Goal: Task Accomplishment & Management: Manage account settings

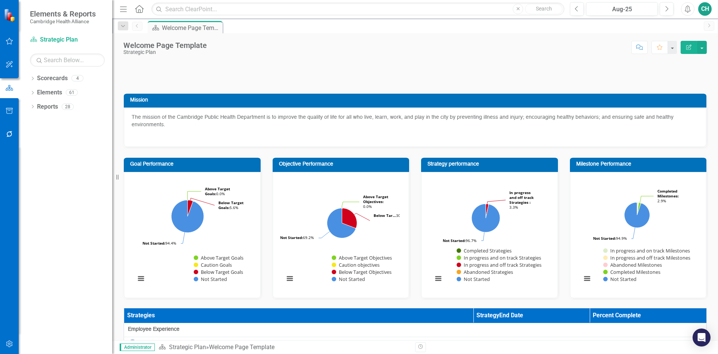
click at [11, 129] on button "button" at bounding box center [9, 134] width 17 height 16
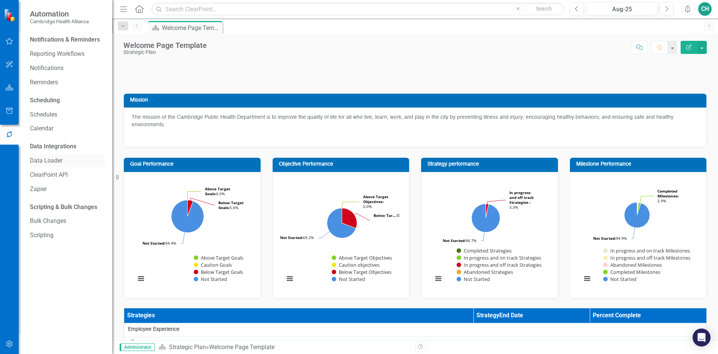
click at [59, 159] on link "Data Loader" at bounding box center [67, 160] width 75 height 9
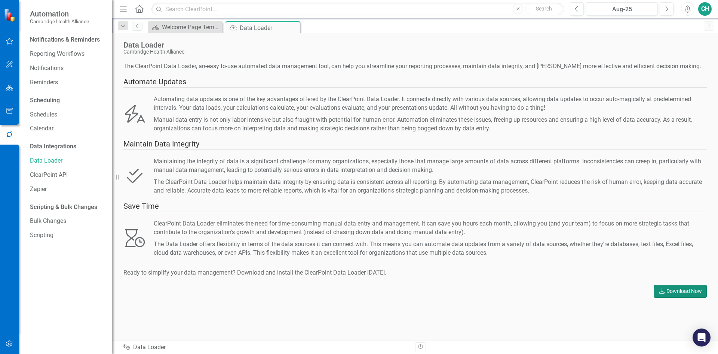
click at [697, 291] on link "Download Download Now" at bounding box center [680, 290] width 53 height 13
click at [7, 334] on div at bounding box center [9, 334] width 19 height 4
click at [7, 339] on button "button" at bounding box center [9, 344] width 17 height 16
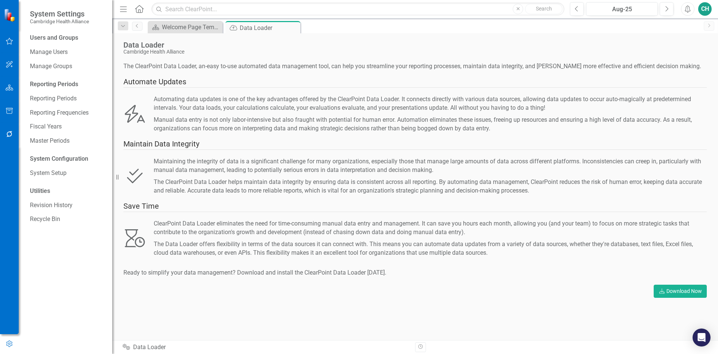
click at [706, 10] on div "CH" at bounding box center [705, 8] width 13 height 13
click at [686, 47] on link "Help Support Center" at bounding box center [682, 52] width 59 height 14
click at [10, 19] on img at bounding box center [10, 15] width 13 height 13
click at [7, 40] on icon "button" at bounding box center [9, 41] width 7 height 7
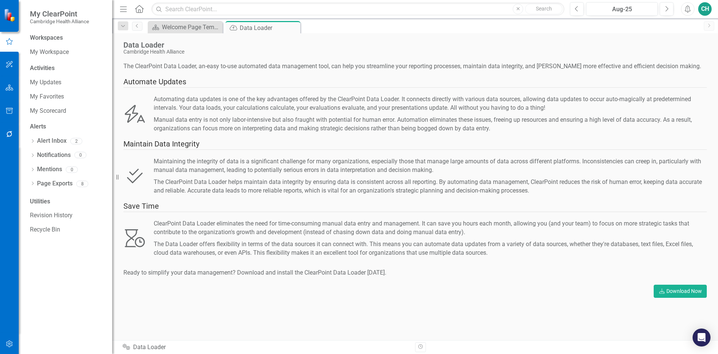
click at [705, 7] on div "CH" at bounding box center [705, 8] width 13 height 13
click at [688, 81] on link "Settings System Setup" at bounding box center [682, 80] width 59 height 14
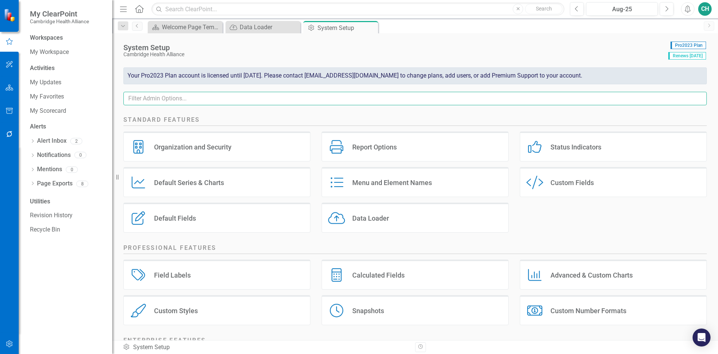
click at [354, 101] on input "text" at bounding box center [415, 99] width 584 height 14
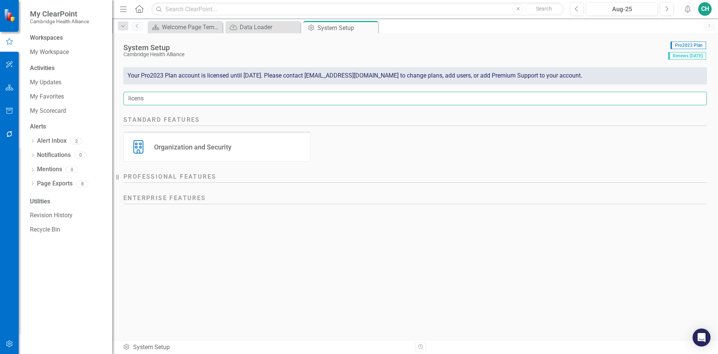
type input "licens"
click at [257, 144] on div "Organization and Security Organization and Security" at bounding box center [216, 146] width 187 height 30
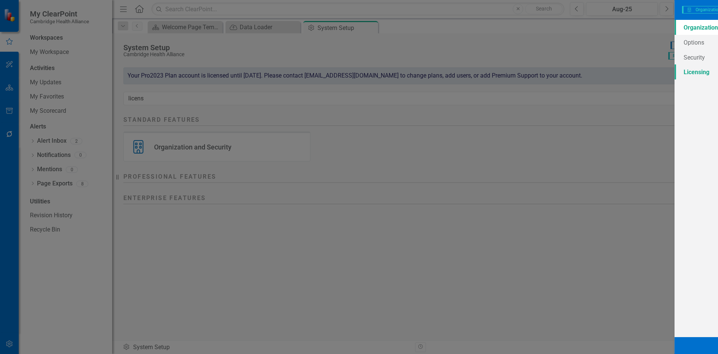
click at [104, 78] on link "Licensing" at bounding box center [136, 71] width 129 height 15
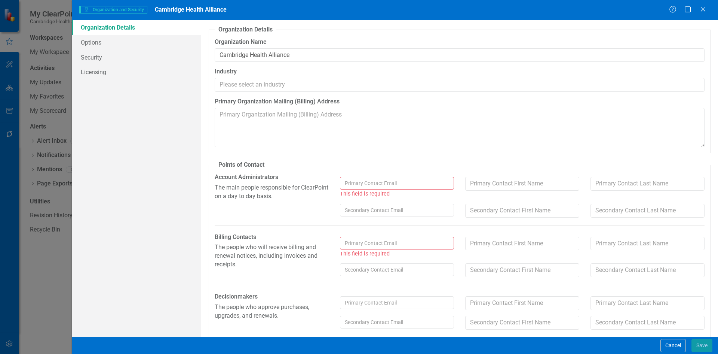
click at [395, 185] on input "text" at bounding box center [397, 183] width 114 height 13
click at [384, 216] on link "[EMAIL_ADDRESS][DOMAIN_NAME]" at bounding box center [386, 218] width 91 height 11
type input "[EMAIL_ADDRESS][DOMAIN_NAME]"
type input "[PERSON_NAME]"
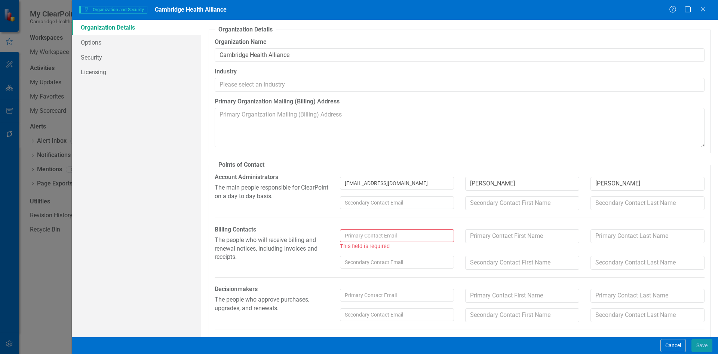
click at [392, 233] on input "text" at bounding box center [397, 235] width 114 height 13
click at [384, 271] on link "[EMAIL_ADDRESS][DOMAIN_NAME]" at bounding box center [386, 270] width 91 height 11
type input "[EMAIL_ADDRESS][DOMAIN_NAME]"
type input "[PERSON_NAME]"
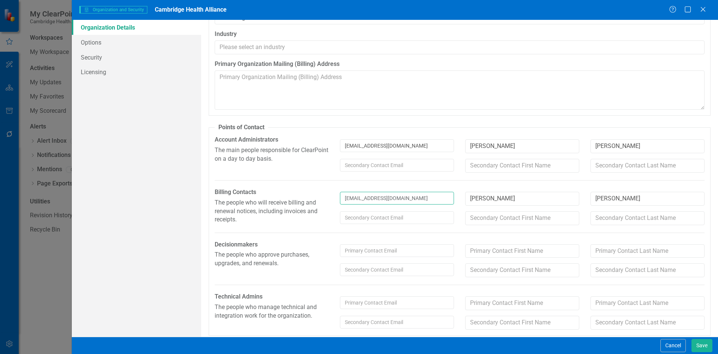
scroll to position [42, 0]
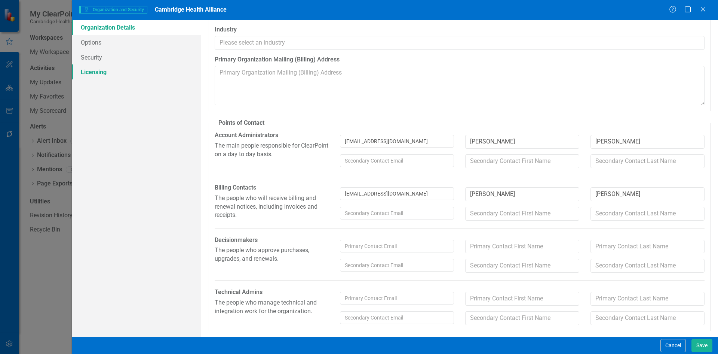
click at [105, 76] on link "Licensing" at bounding box center [136, 71] width 129 height 15
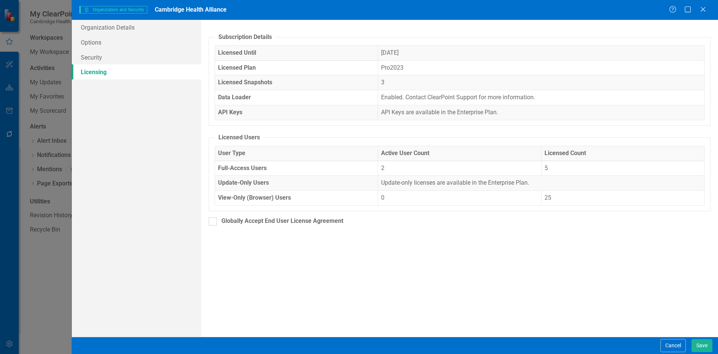
click at [662, 227] on div "The details of your ClearPoint Subscription are listed below. Features differ b…" at bounding box center [459, 178] width 517 height 317
click at [683, 345] on button "Cancel" at bounding box center [673, 345] width 25 height 13
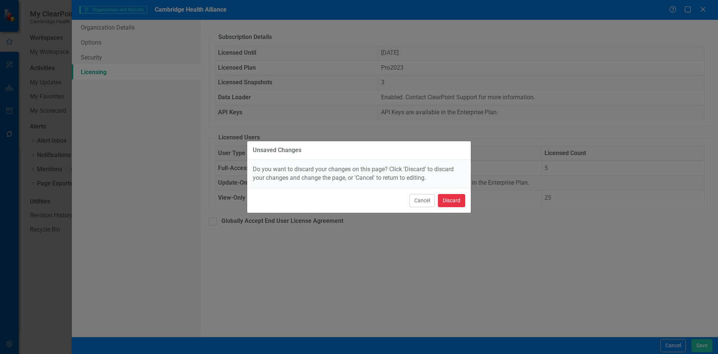
click at [458, 199] on button "Discard" at bounding box center [451, 200] width 27 height 13
